Goal: Answer question/provide support

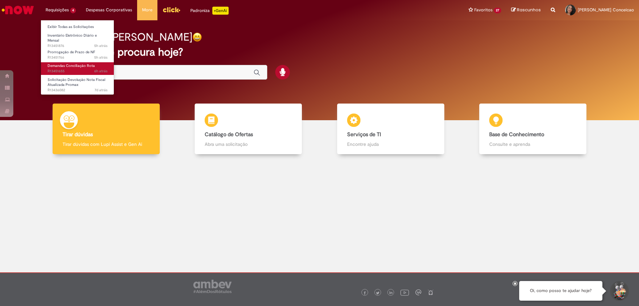
click at [71, 66] on span "Demandas Conciliação Rota" at bounding box center [71, 65] width 47 height 5
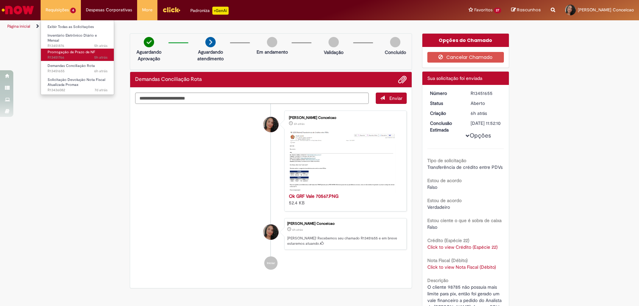
click at [66, 51] on span "Prorrogação de Prazo de NF" at bounding box center [72, 52] width 48 height 5
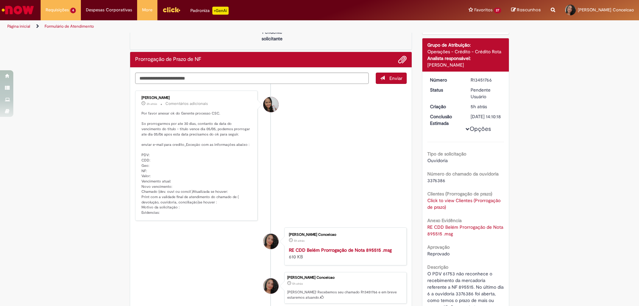
scroll to position [67, 0]
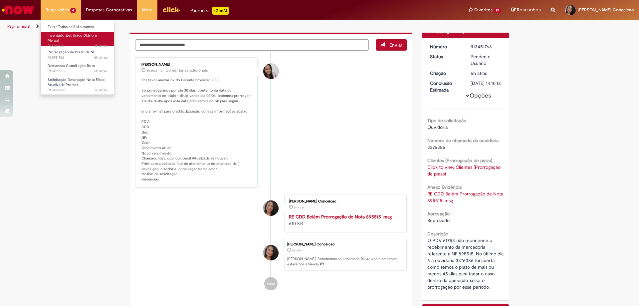
click at [70, 37] on span "Inventário Eletrônico Diário e Mensal" at bounding box center [72, 38] width 49 height 10
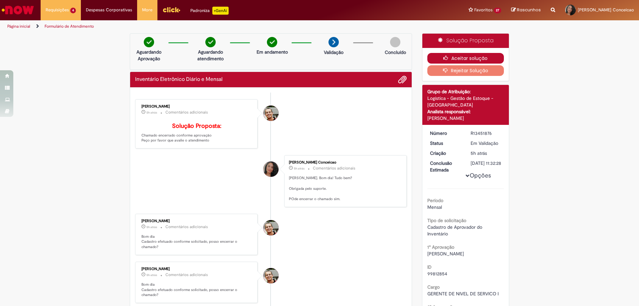
click at [463, 59] on button "Aceitar solução" at bounding box center [465, 58] width 77 height 11
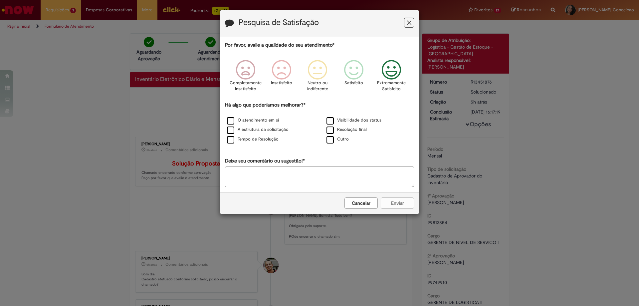
click at [388, 70] on icon "Feedback" at bounding box center [391, 70] width 25 height 20
click at [230, 139] on label "Tempo de Resolução" at bounding box center [253, 139] width 52 height 6
click at [395, 201] on button "Enviar" at bounding box center [397, 202] width 33 height 11
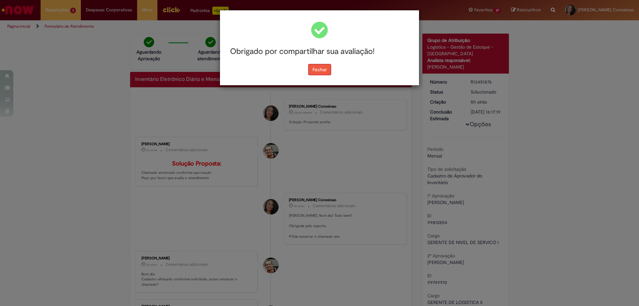
click at [325, 70] on button "Fechar" at bounding box center [319, 69] width 23 height 11
